Goal: Check status: Check status

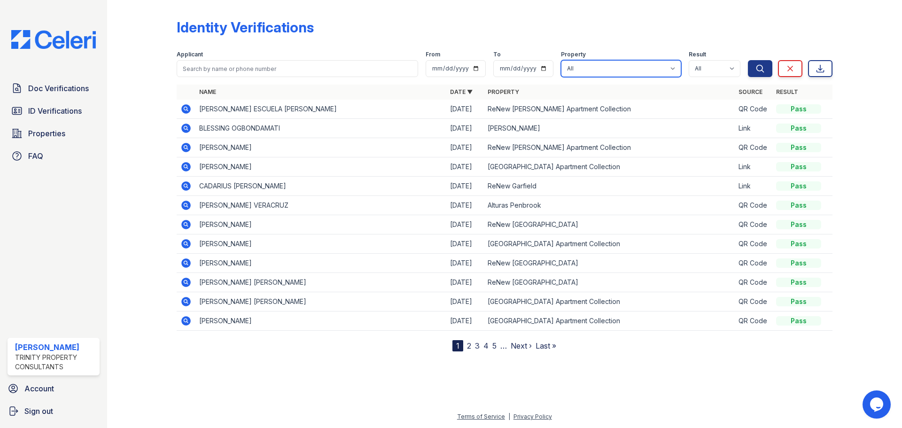
drag, startPoint x: 590, startPoint y: 67, endPoint x: 590, endPoint y: 74, distance: 7.5
click at [590, 67] on select "All Alturas Andrews Alturas Eleventh Alturas Penbrook ReNew Andrews Apartment C…" at bounding box center [621, 68] width 120 height 17
select select "63"
click at [562, 60] on select "All Alturas Andrews Alturas Eleventh Alturas Penbrook ReNew Andrews Apartment C…" at bounding box center [621, 68] width 120 height 17
click at [757, 69] on icon "submit" at bounding box center [759, 68] width 9 height 9
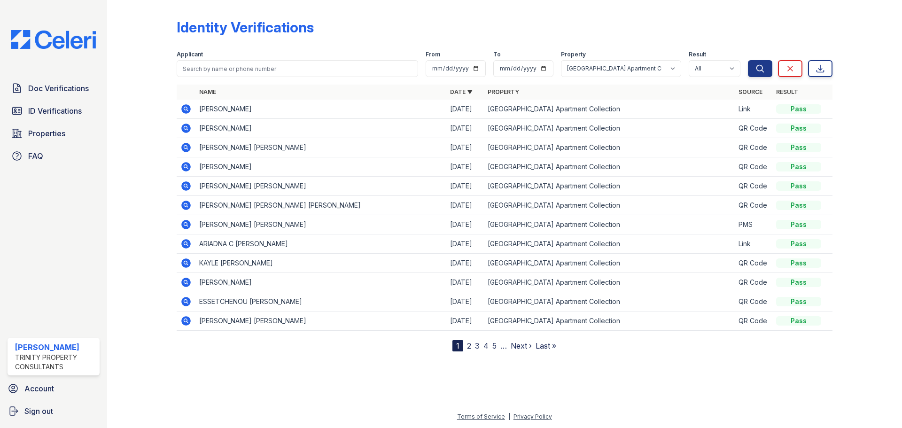
click at [469, 347] on link "2" at bounding box center [469, 345] width 4 height 9
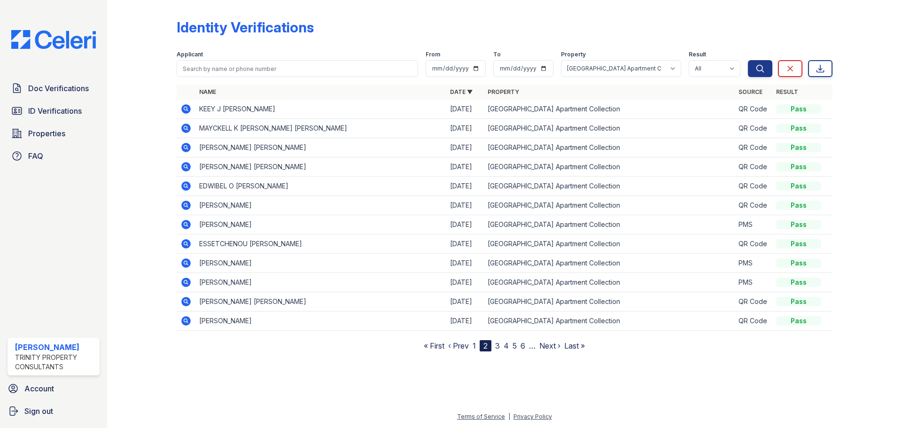
click at [499, 344] on link "3" at bounding box center [497, 345] width 5 height 9
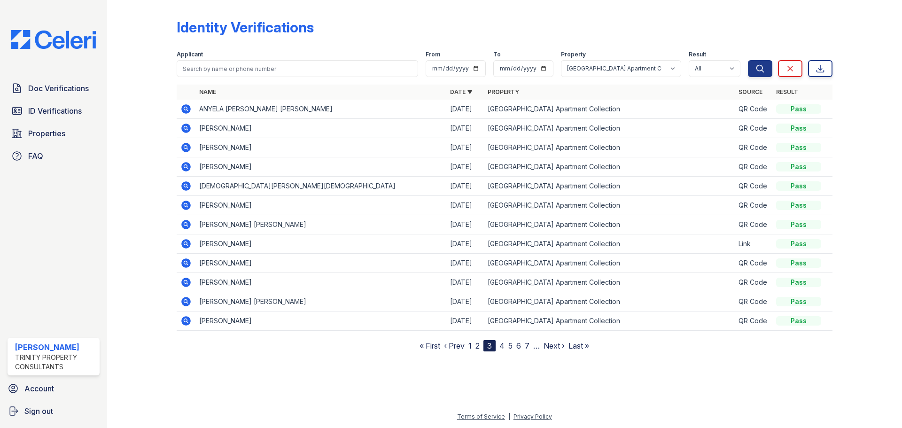
click at [502, 346] on link "4" at bounding box center [501, 345] width 5 height 9
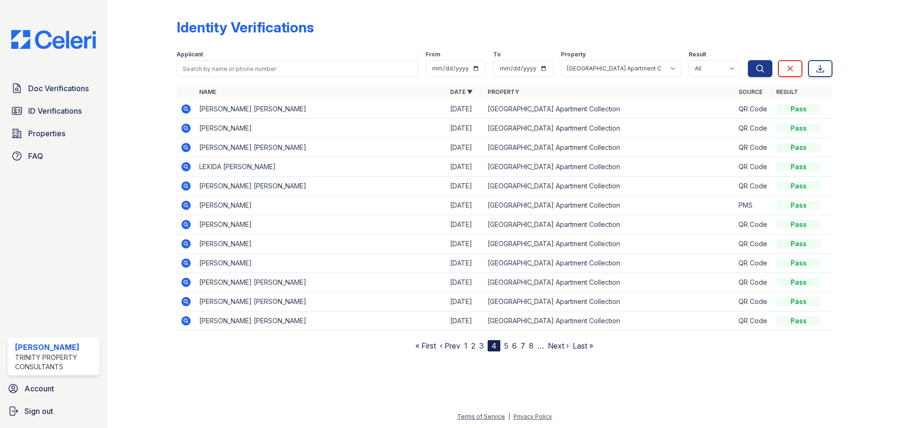
click at [507, 345] on link "5" at bounding box center [506, 345] width 4 height 9
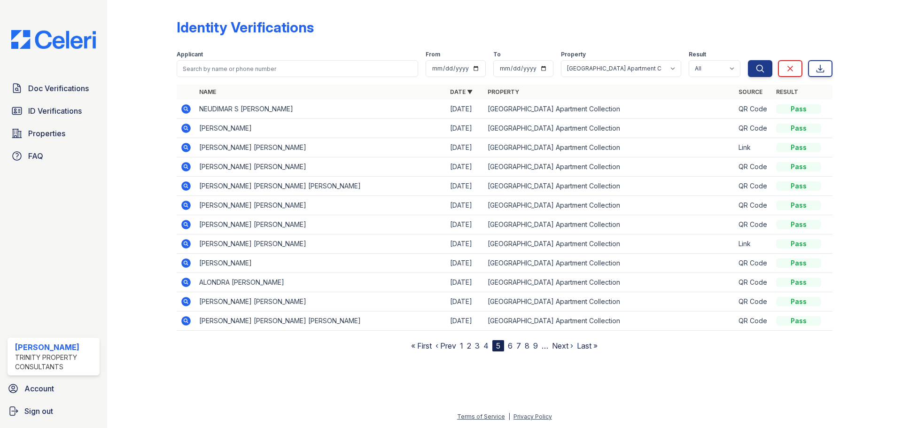
click at [462, 344] on link "1" at bounding box center [461, 345] width 3 height 9
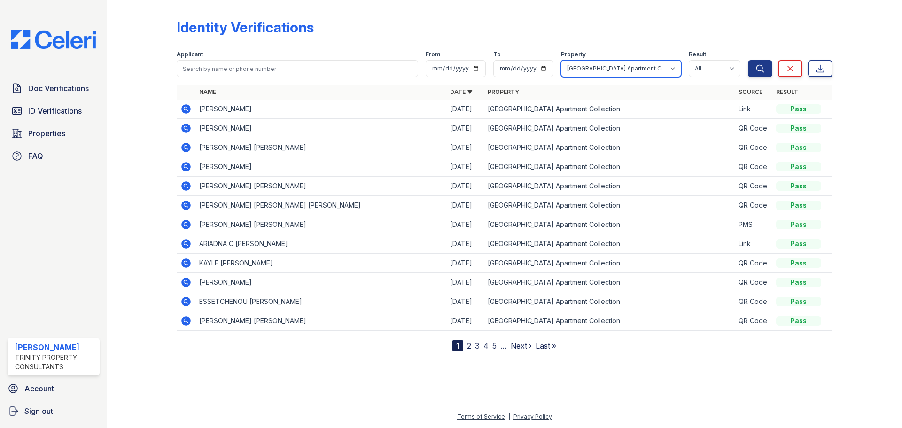
click at [614, 66] on select "All Alturas Andrews Alturas Eleventh Alturas Penbrook ReNew Andrews Apartment C…" at bounding box center [621, 68] width 120 height 17
select select "66"
click at [562, 60] on select "All Alturas Andrews Alturas Eleventh Alturas Penbrook ReNew Andrews Apartment C…" at bounding box center [621, 68] width 120 height 17
click at [749, 67] on button "Search" at bounding box center [760, 68] width 24 height 17
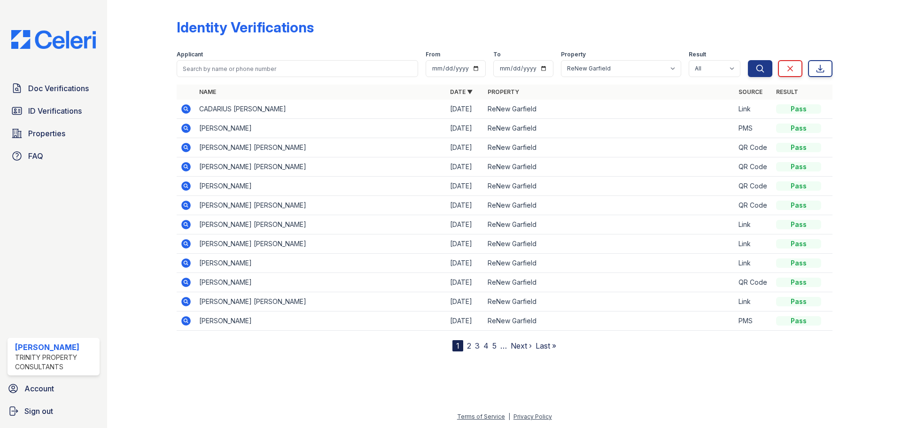
click at [184, 149] on icon at bounding box center [185, 147] width 9 height 9
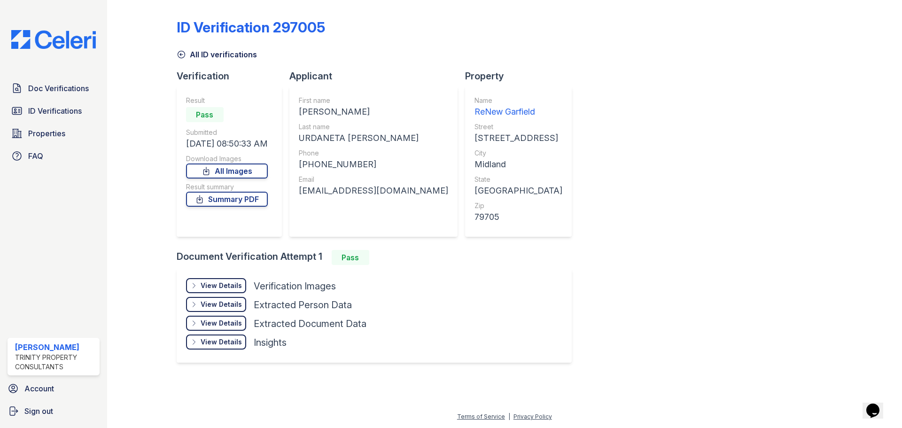
click at [212, 289] on div "View Details" at bounding box center [221, 285] width 41 height 9
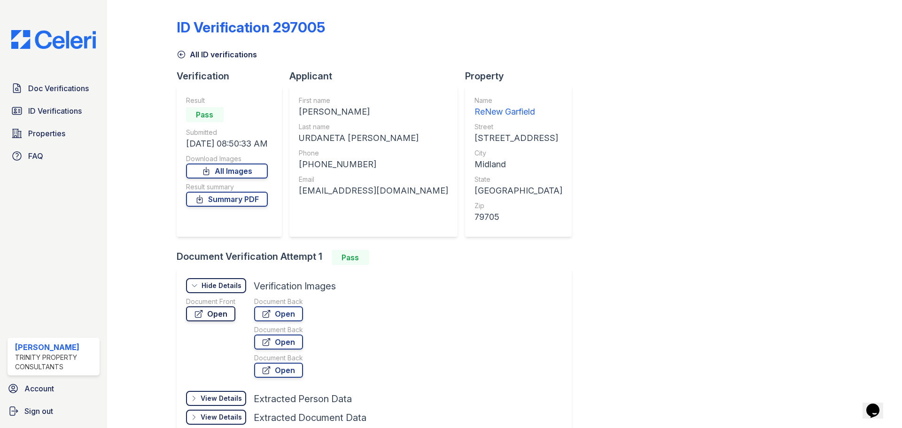
click at [224, 316] on link "Open" at bounding box center [210, 313] width 49 height 15
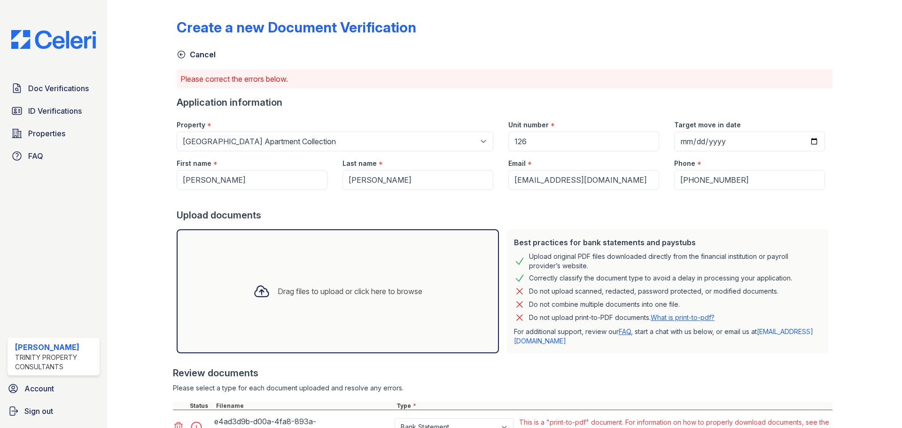
scroll to position [116, 0]
